Goal: Information Seeking & Learning: Learn about a topic

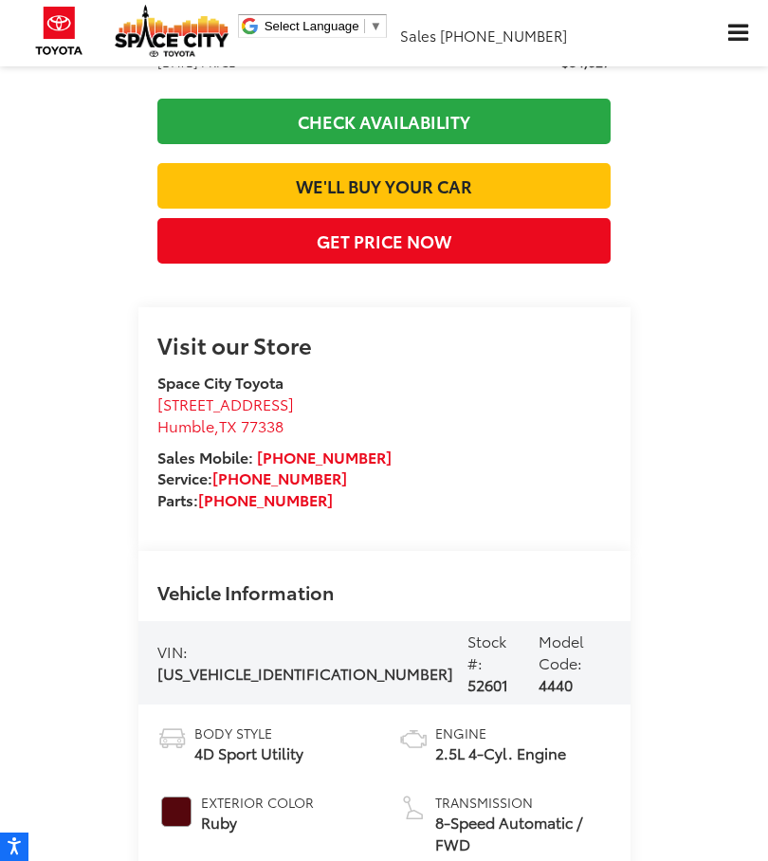
scroll to position [1237, 0]
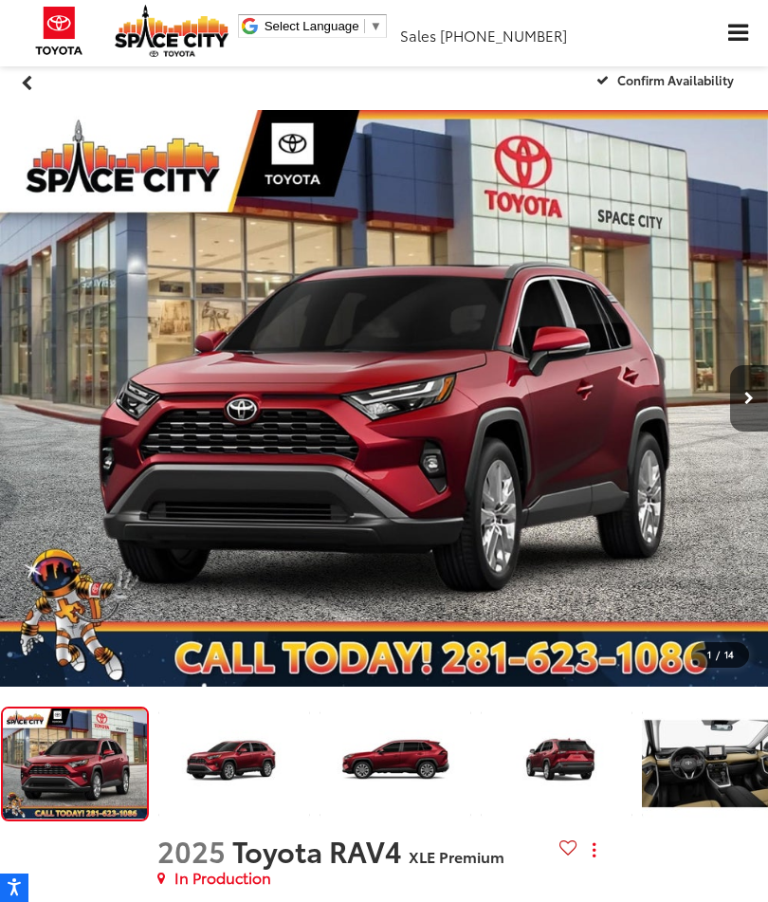
click at [546, 769] on img "Expand Photo 3" at bounding box center [557, 763] width 155 height 116
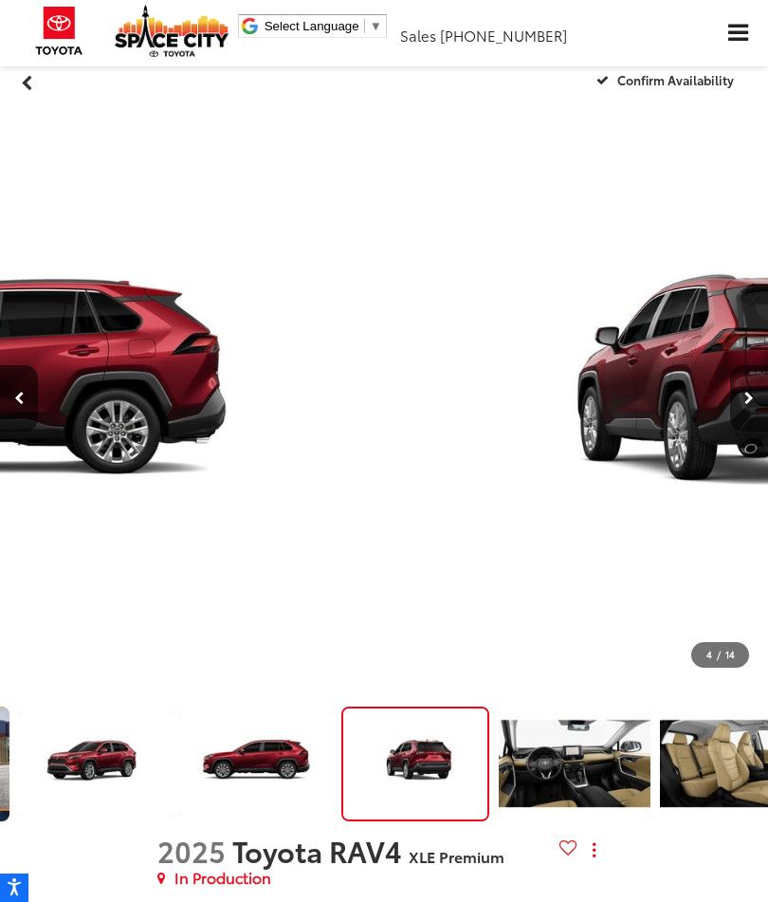
scroll to position [0, 2304]
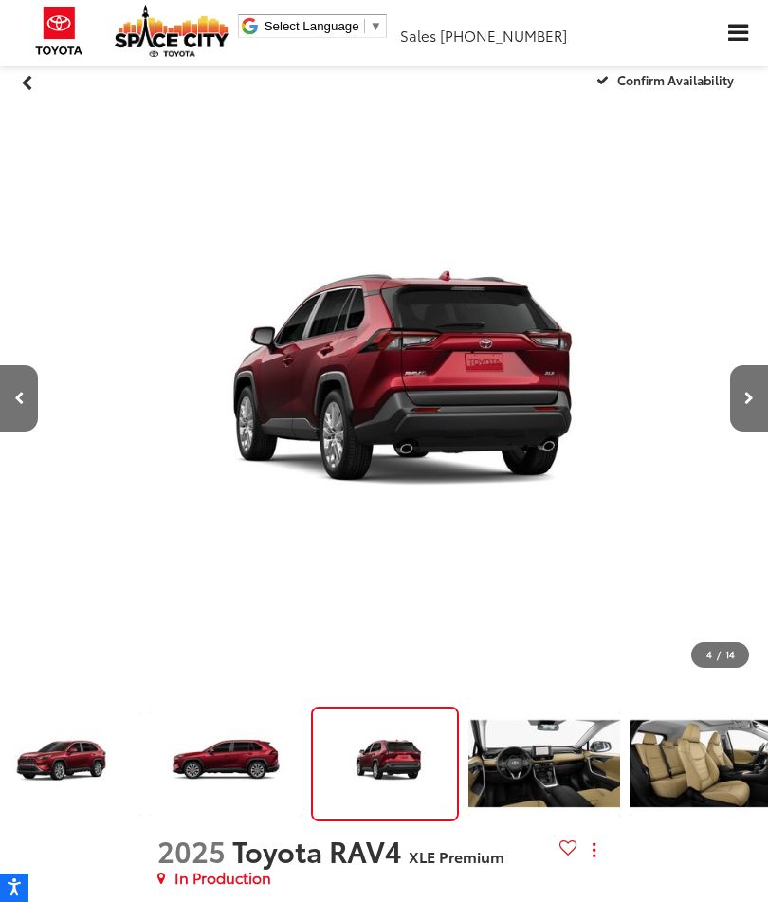
click at [517, 758] on img "Expand Photo 4" at bounding box center [544, 763] width 155 height 116
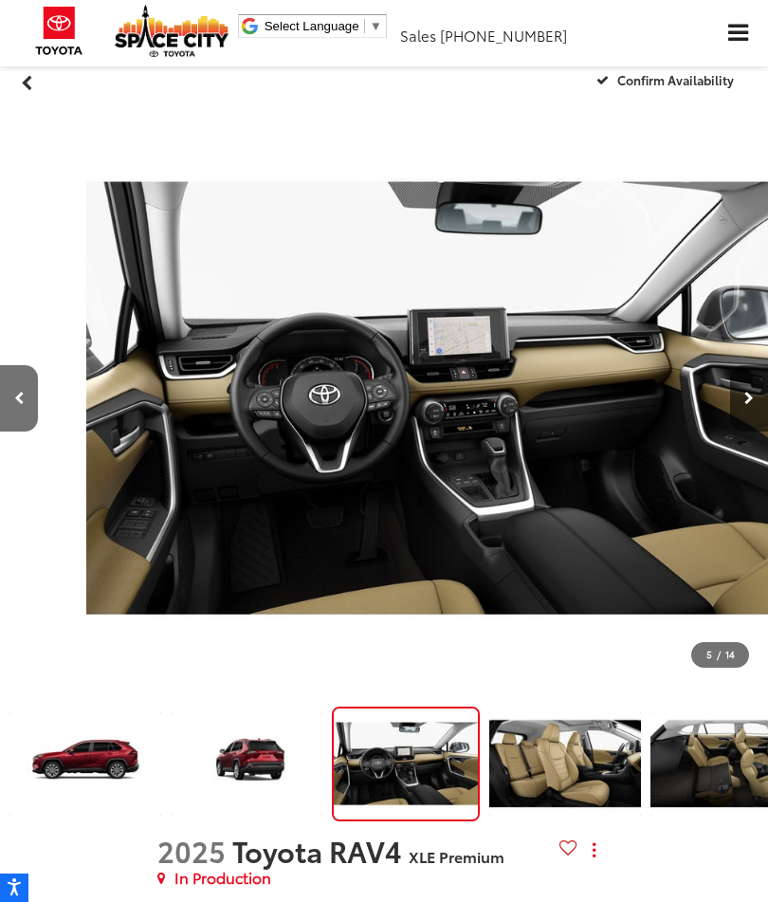
scroll to position [0, 3072]
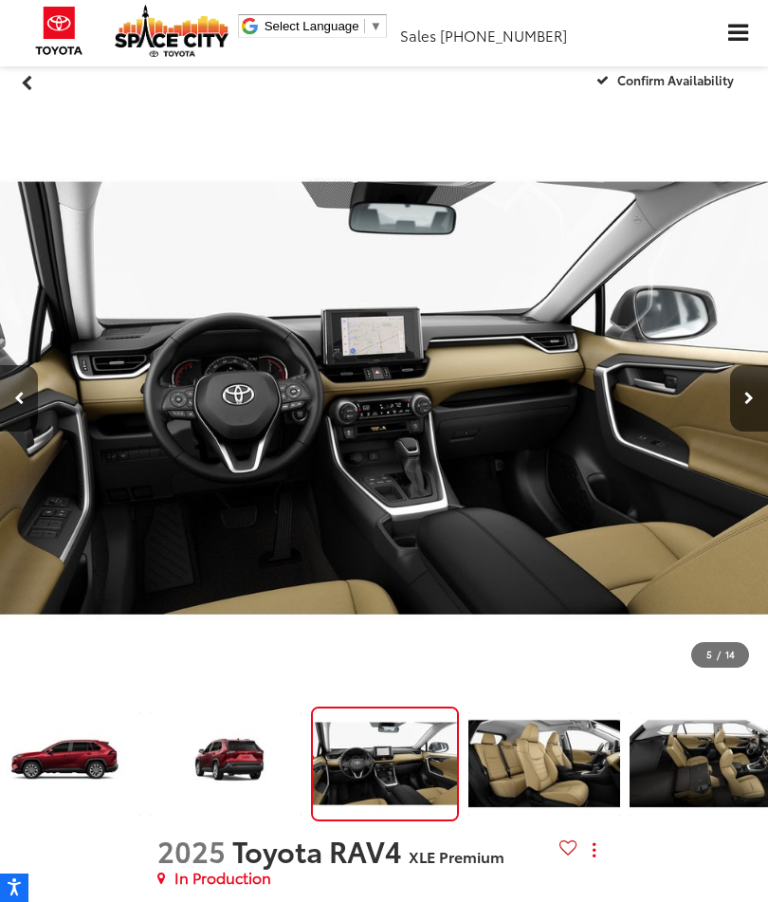
click at [535, 773] on img "Expand Photo 5" at bounding box center [544, 763] width 155 height 116
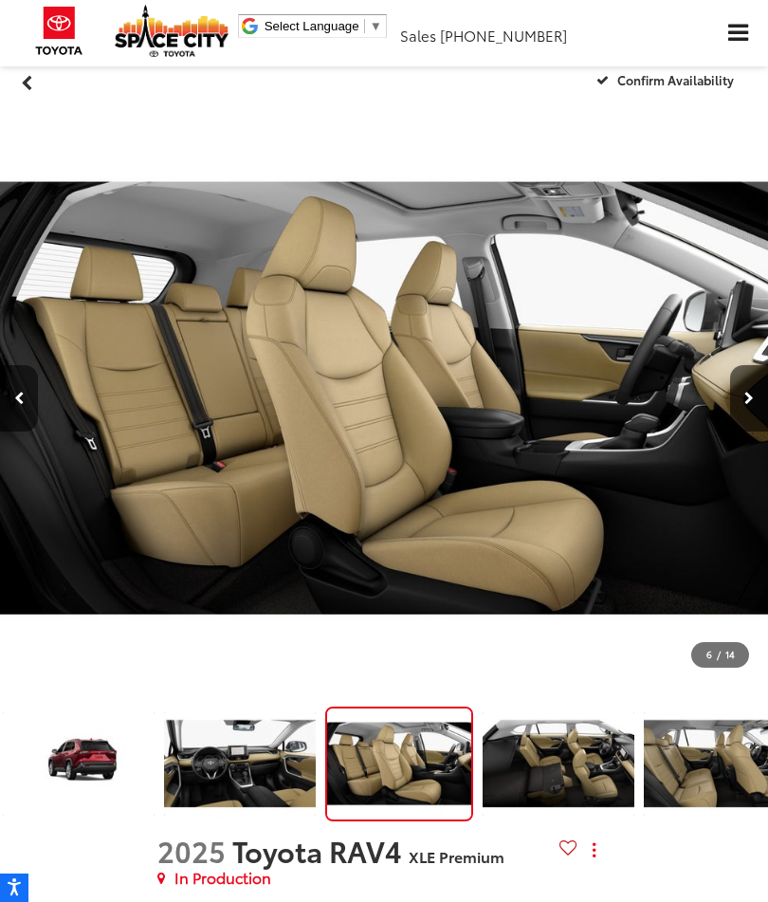
scroll to position [0, 496]
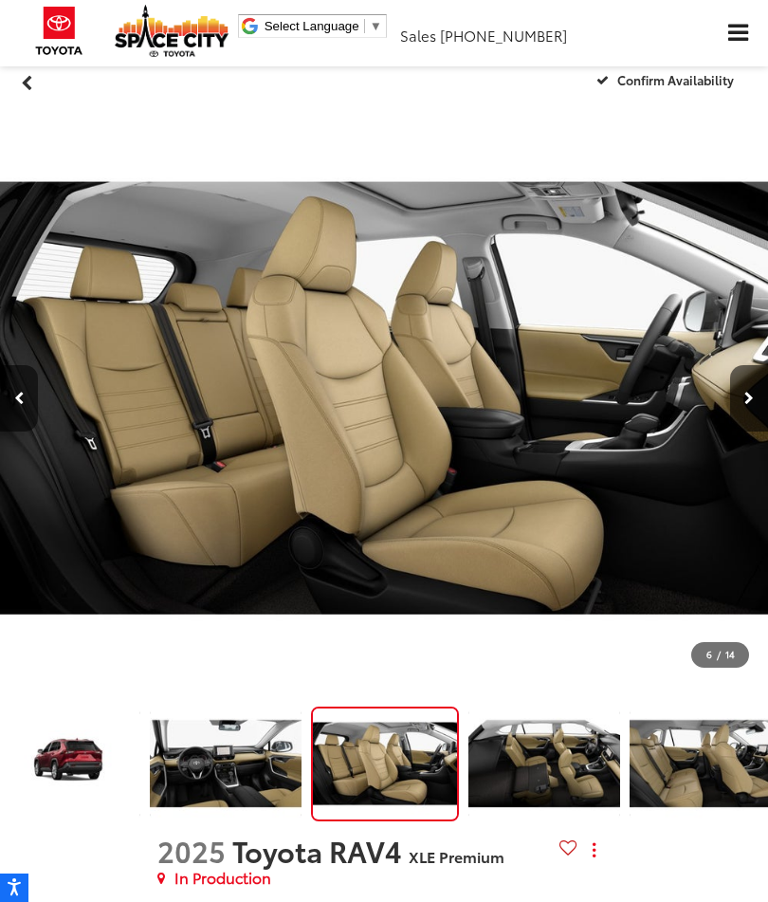
click at [520, 771] on img "Expand Photo 6" at bounding box center [544, 763] width 155 height 116
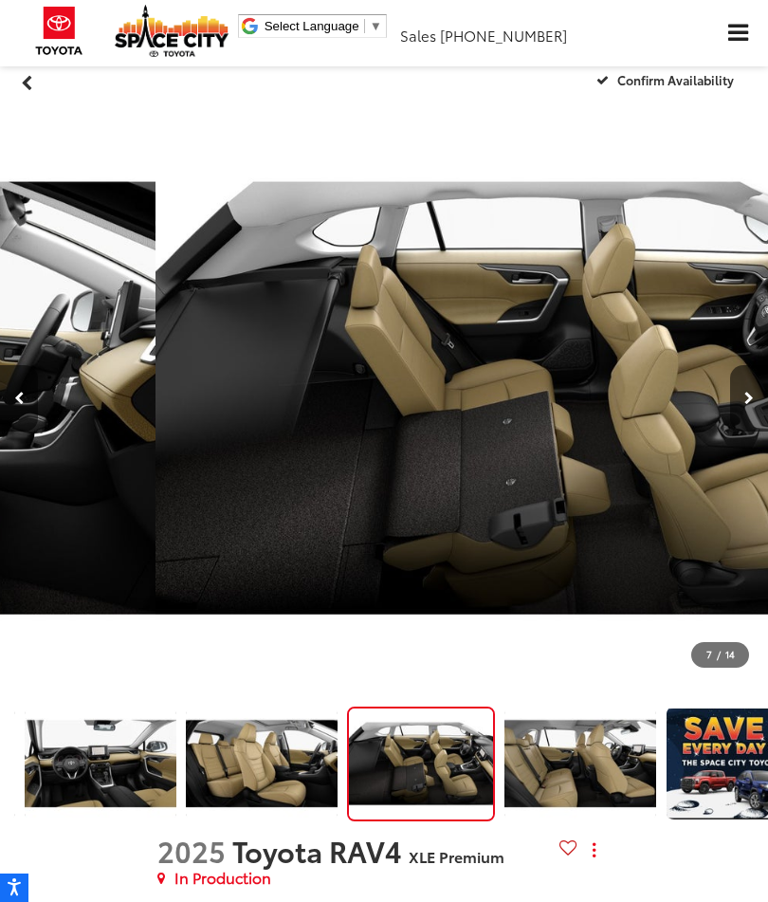
scroll to position [0, 4608]
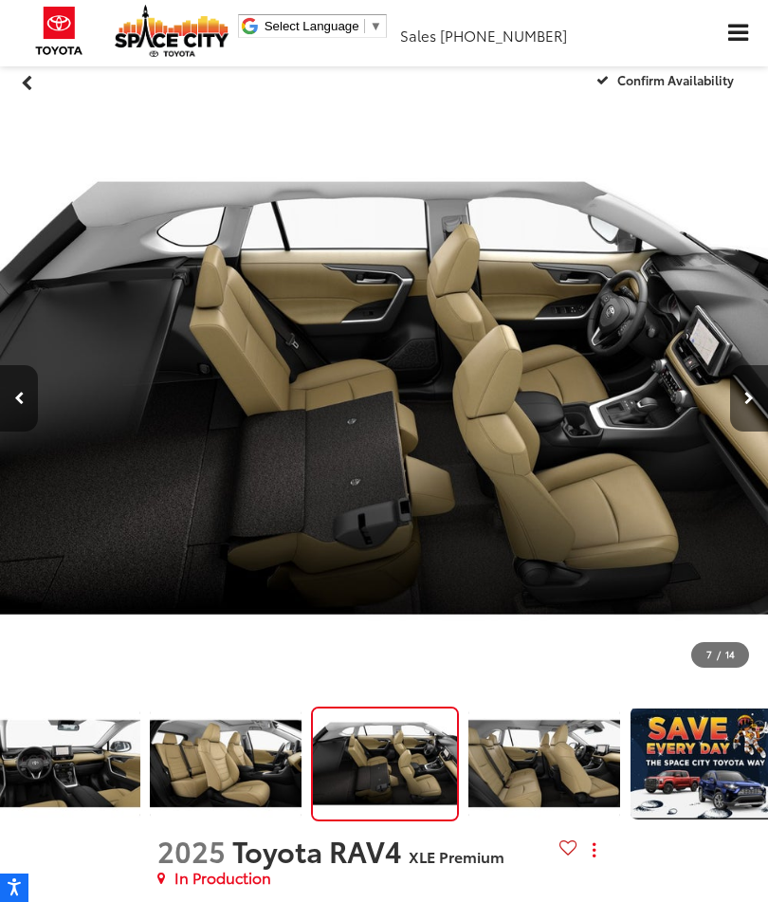
click at [535, 773] on img "Expand Photo 7" at bounding box center [544, 763] width 155 height 116
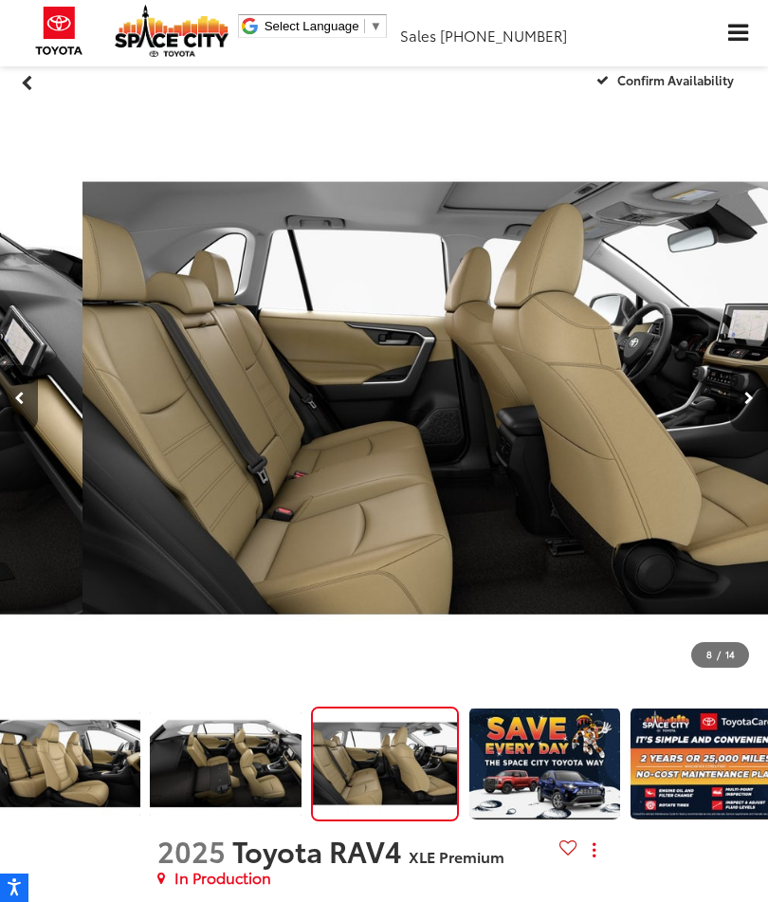
scroll to position [0, 5376]
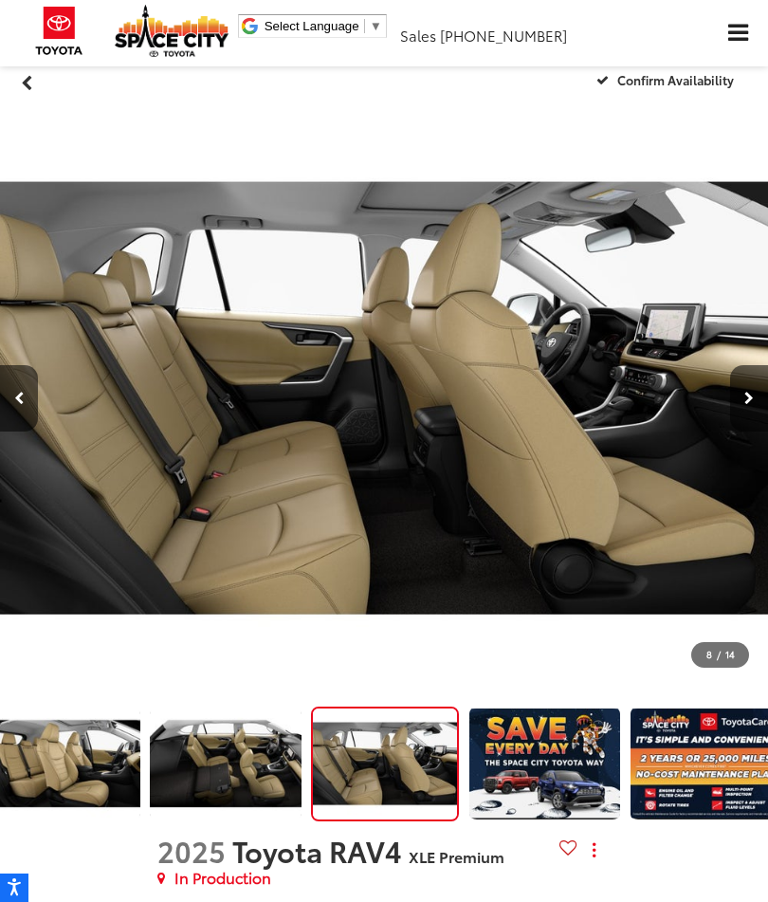
click at [92, 762] on img "Expand Photo 5" at bounding box center [65, 763] width 155 height 116
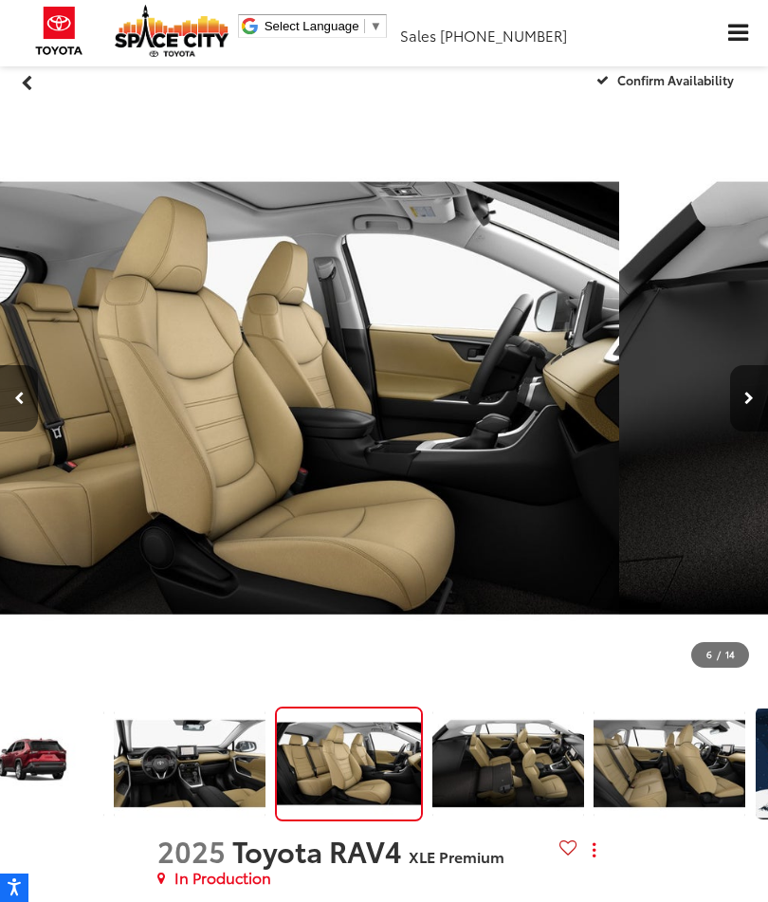
scroll to position [0, 496]
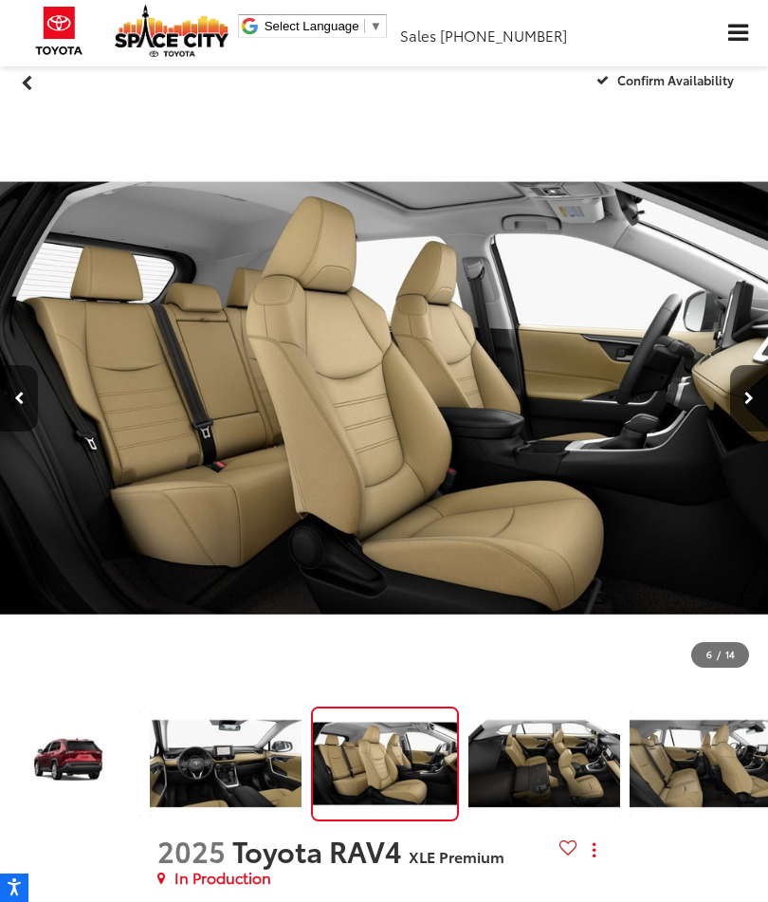
click at [74, 759] on img "Expand Photo 3" at bounding box center [65, 763] width 155 height 116
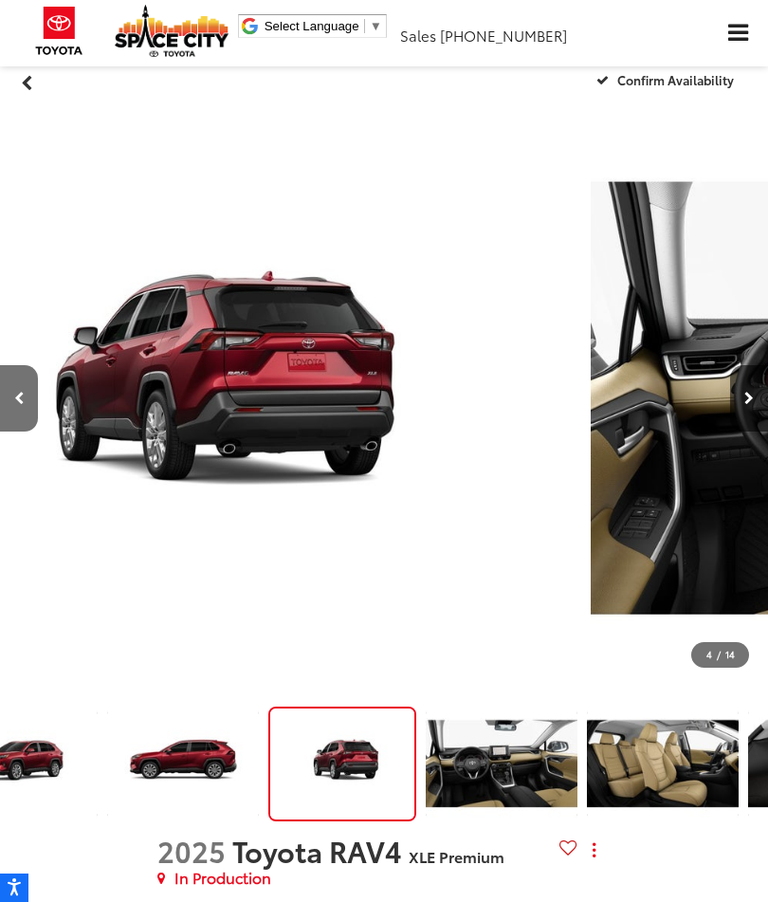
scroll to position [0, 2304]
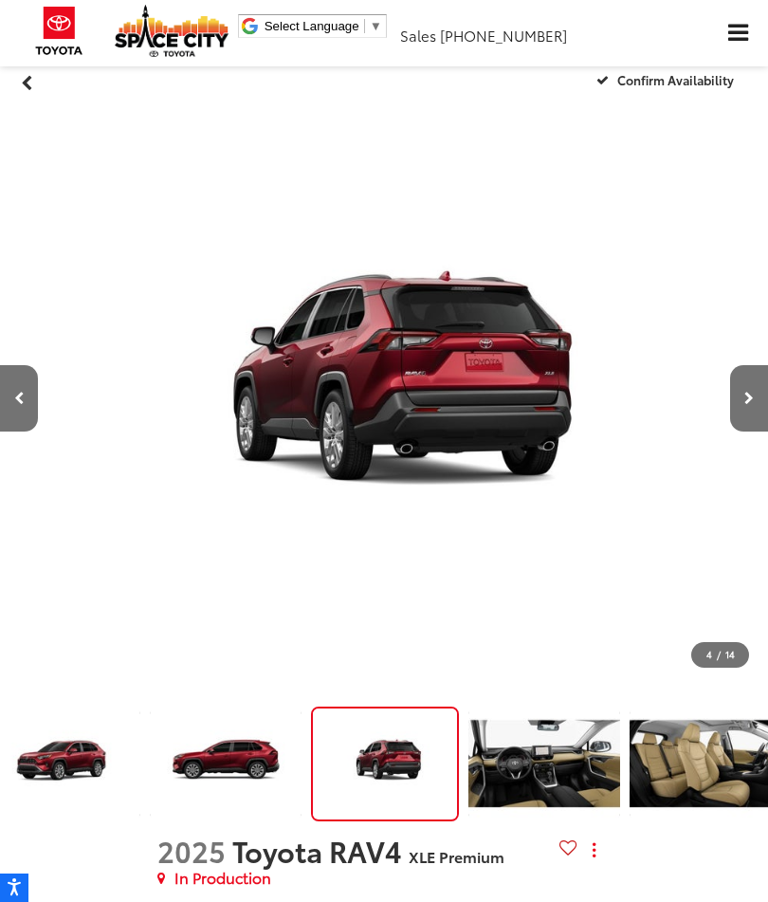
click at [541, 779] on img "Expand Photo 4" at bounding box center [544, 763] width 155 height 116
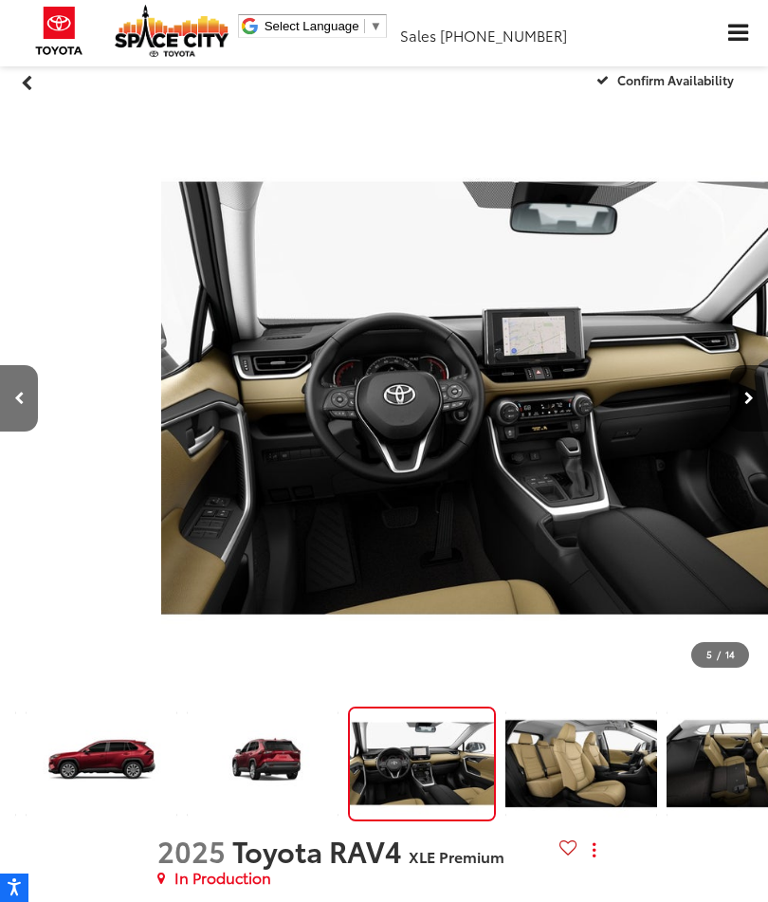
scroll to position [0, 3072]
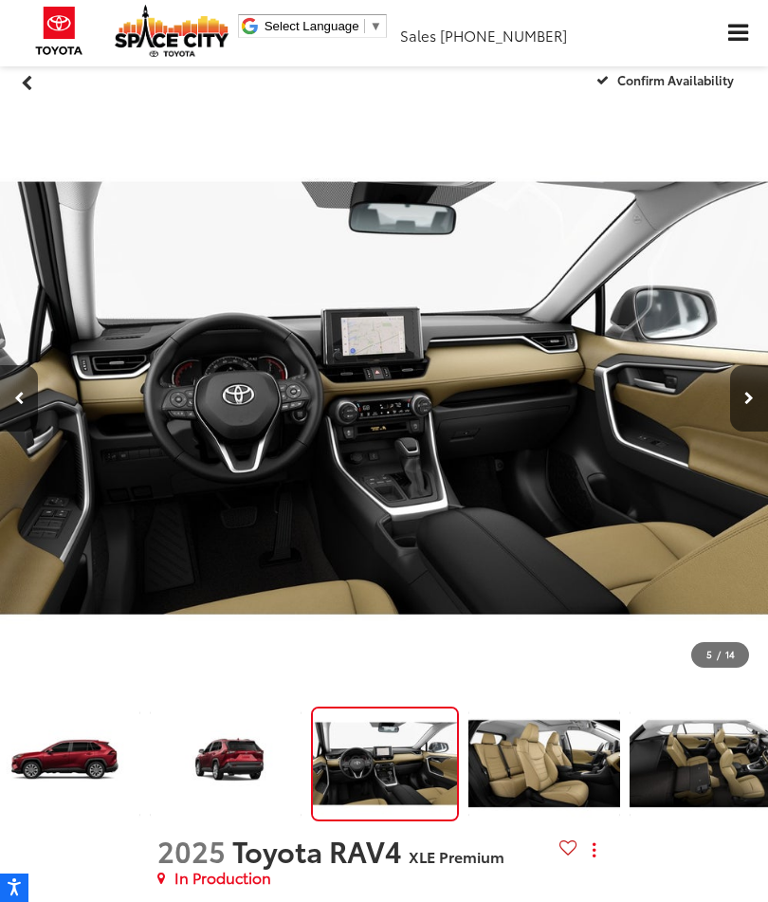
click at [544, 780] on img "Expand Photo 5" at bounding box center [544, 763] width 155 height 116
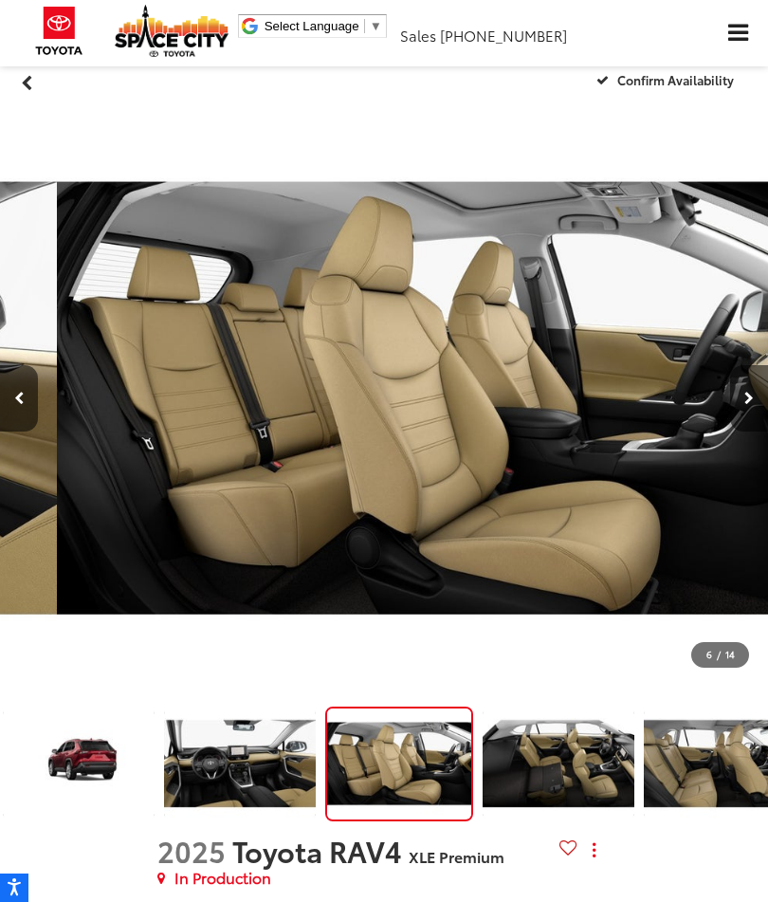
scroll to position [0, 3840]
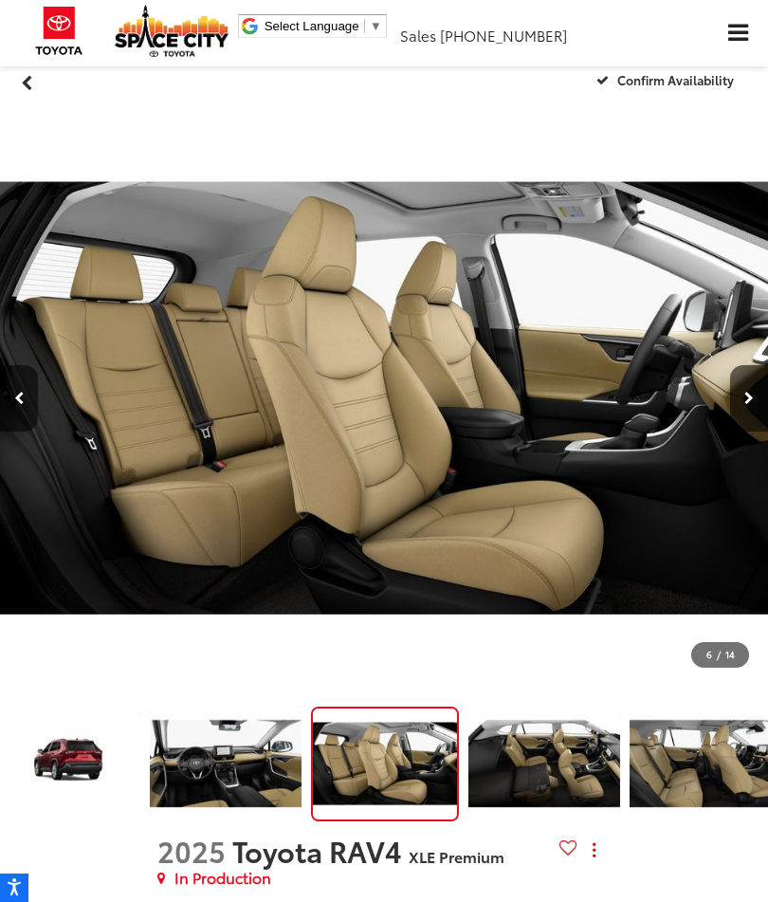
click at [549, 766] on img "Expand Photo 6" at bounding box center [544, 763] width 155 height 116
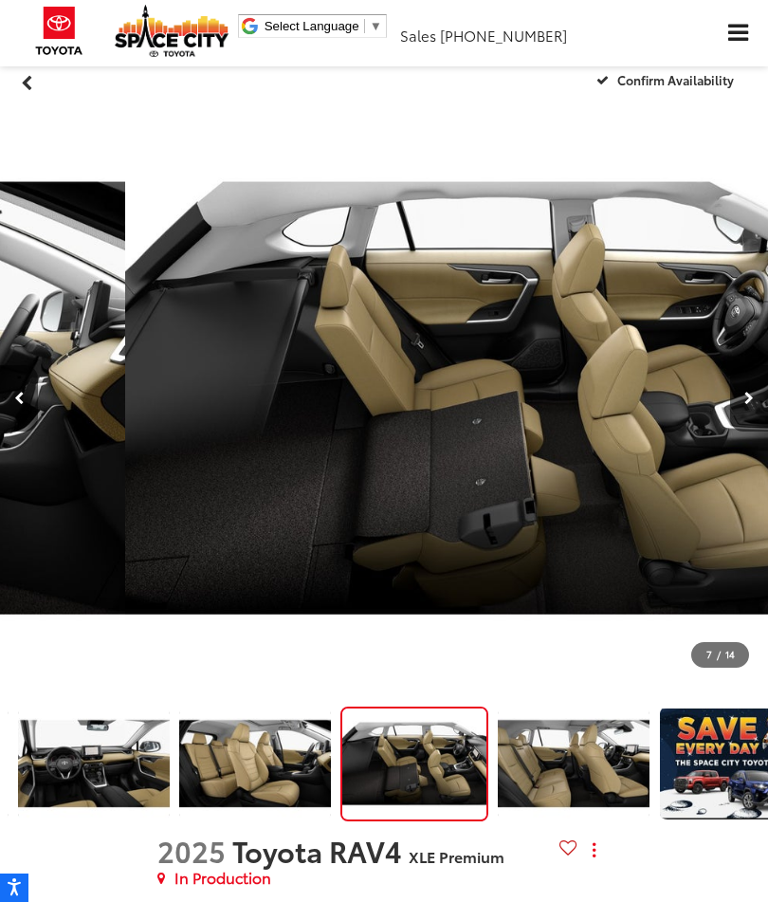
scroll to position [0, 4608]
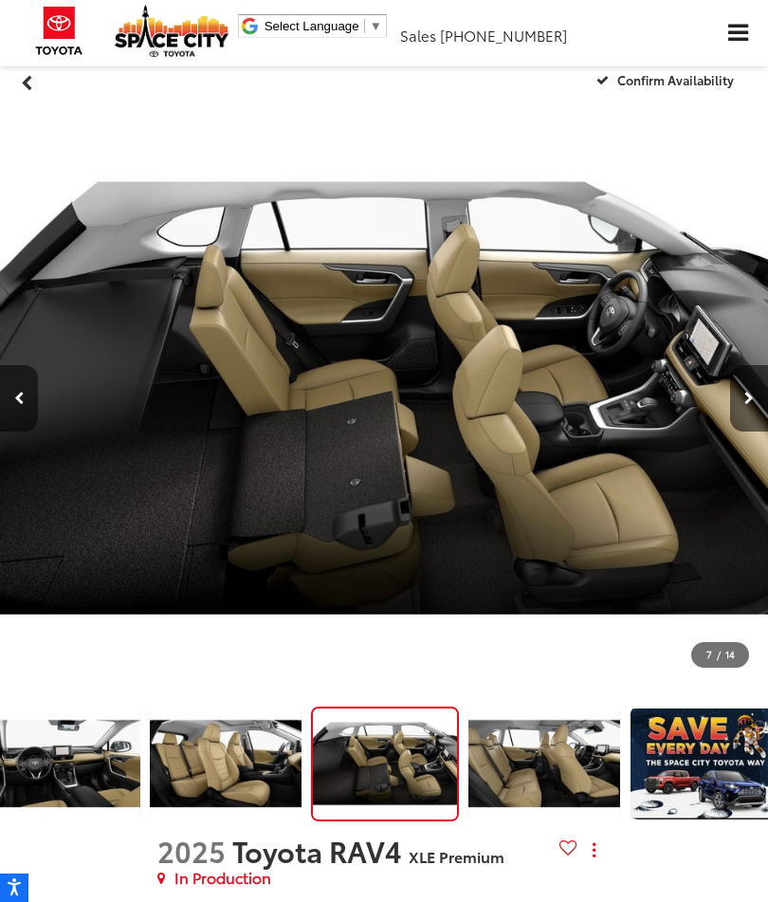
click at [526, 757] on img "Expand Photo 7" at bounding box center [544, 763] width 155 height 116
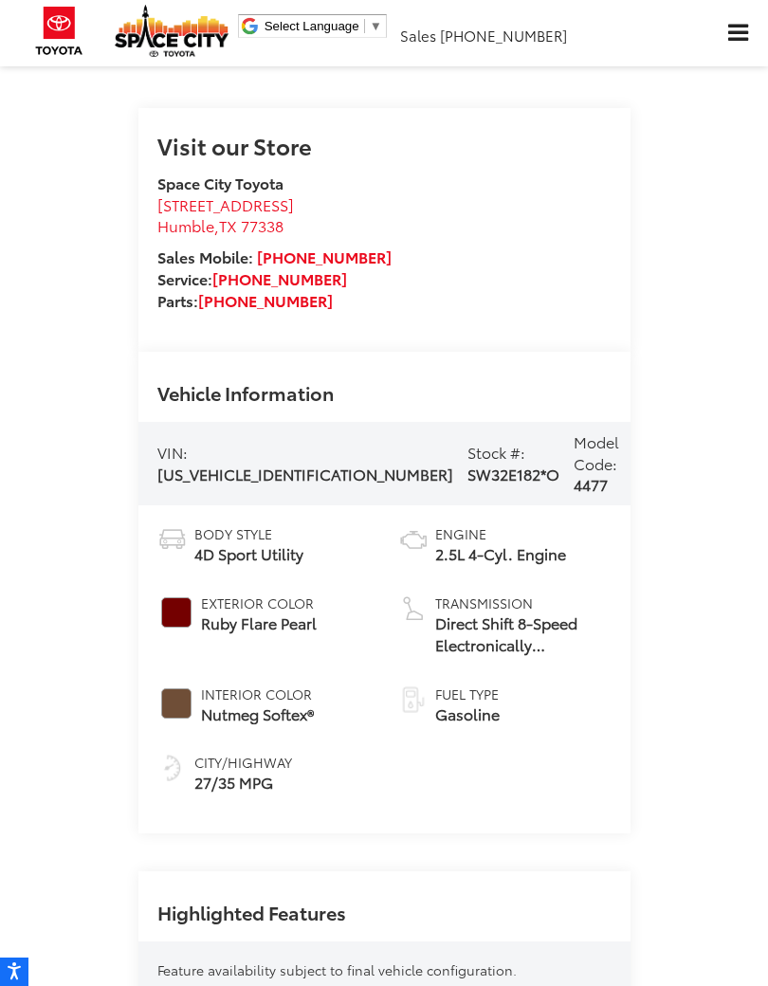
scroll to position [1419, 0]
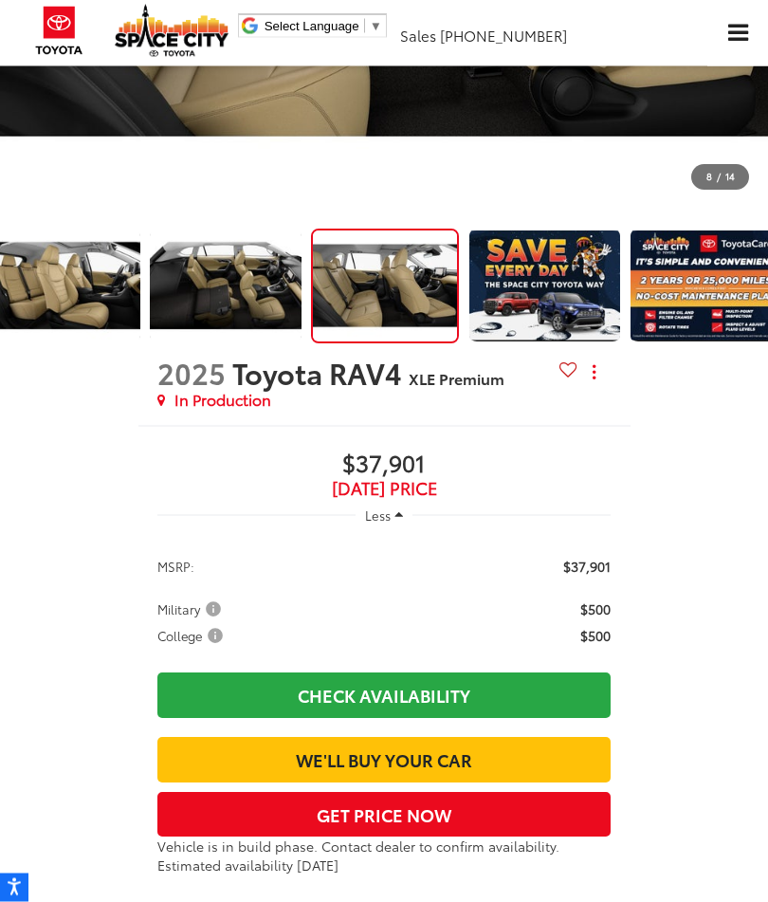
scroll to position [594, 0]
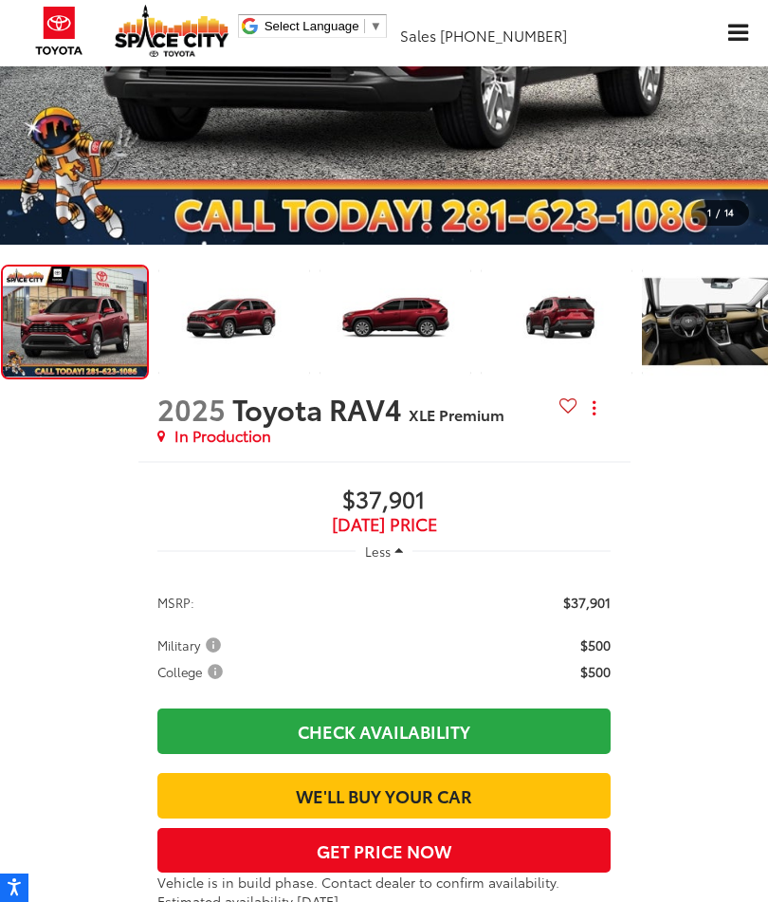
scroll to position [562, 0]
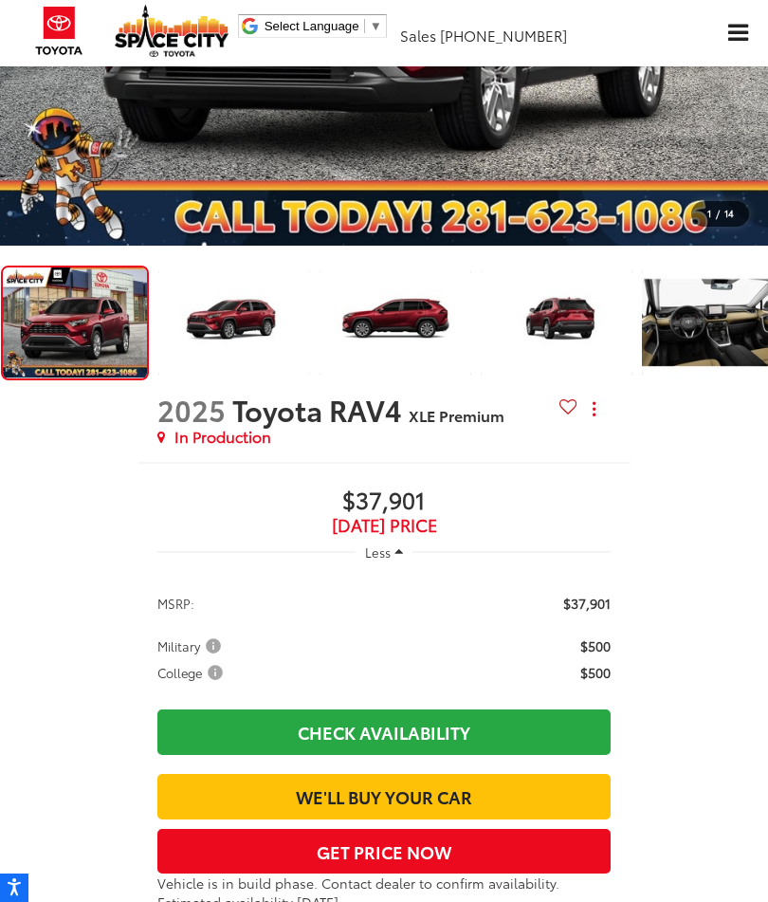
click at [237, 323] on img "Expand Photo 1" at bounding box center [233, 323] width 155 height 116
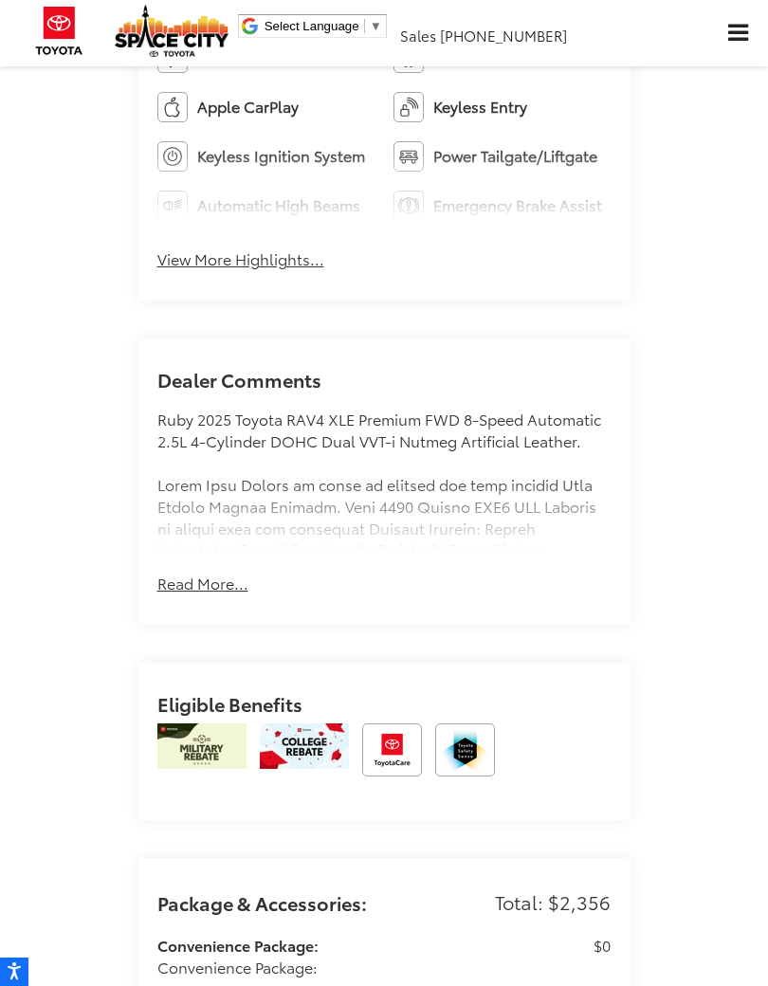
scroll to position [2387, 0]
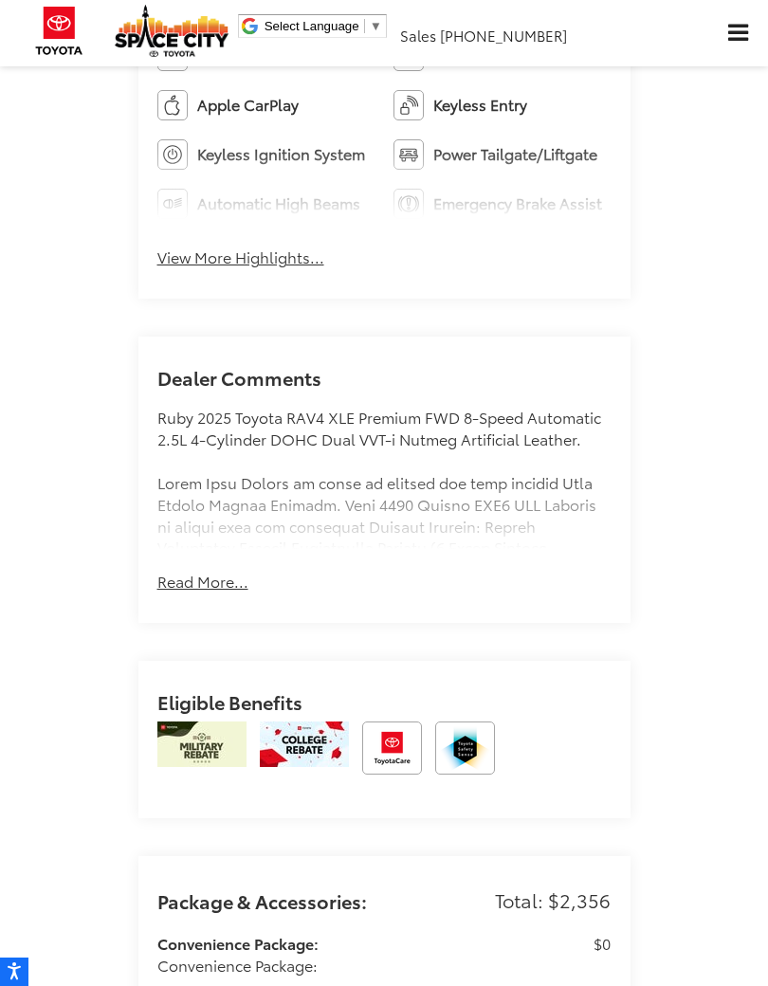
click at [737, 575] on div "Space City Toyota New Vehicles 2025 Toyota RAV4 XLE Premium Confirm Availabilit…" at bounding box center [384, 120] width 768 height 4676
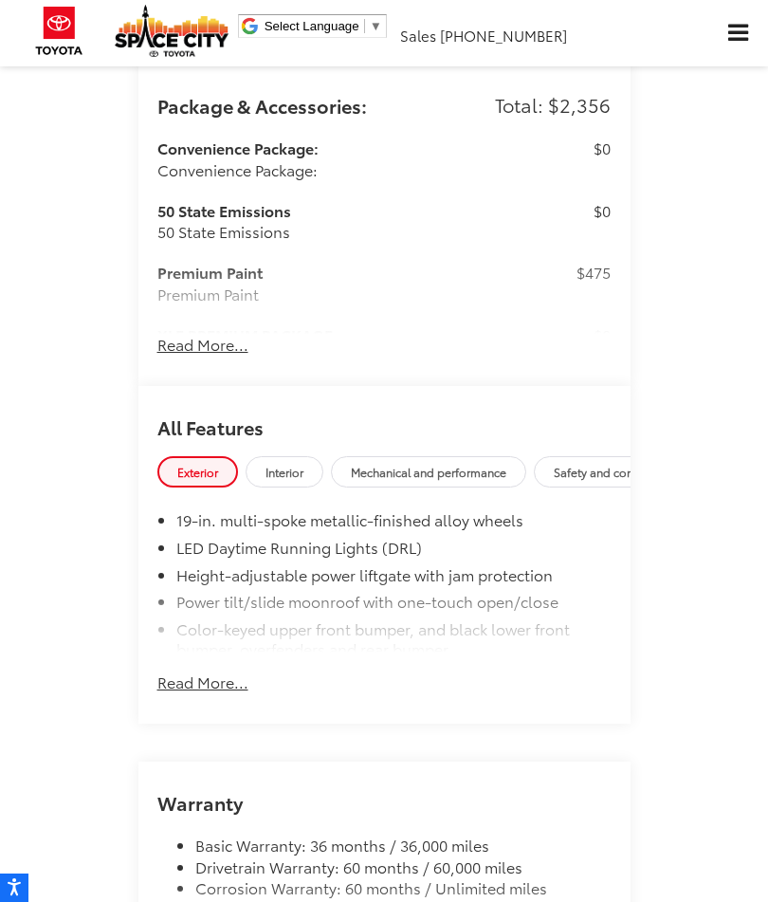
scroll to position [3166, 0]
